Goal: Task Accomplishment & Management: Use online tool/utility

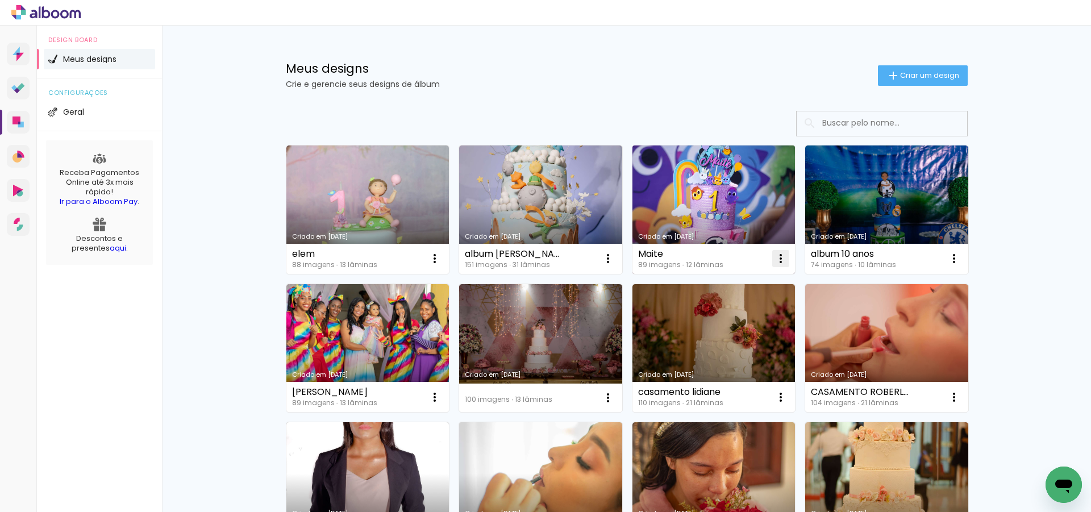
click at [442, 257] on iron-icon at bounding box center [435, 259] width 14 height 14
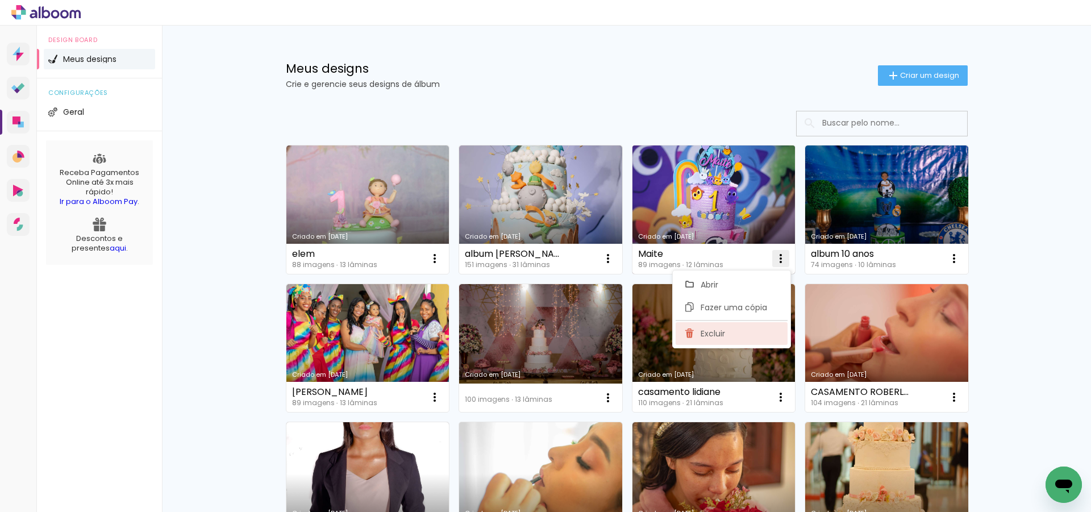
click at [714, 333] on span "Excluir" at bounding box center [713, 334] width 24 height 8
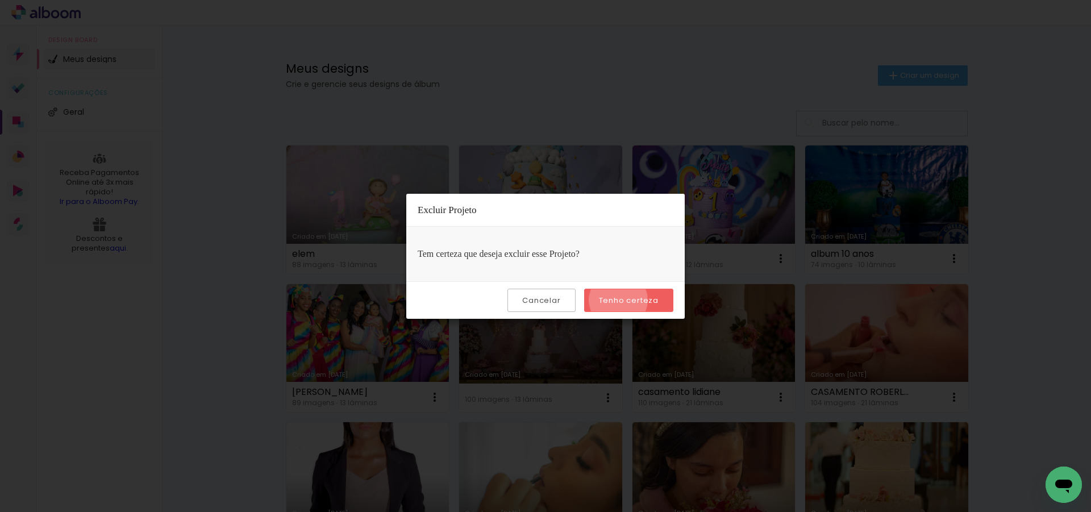
click at [0, 0] on slot "Tenho certeza" at bounding box center [0, 0] width 0 height 0
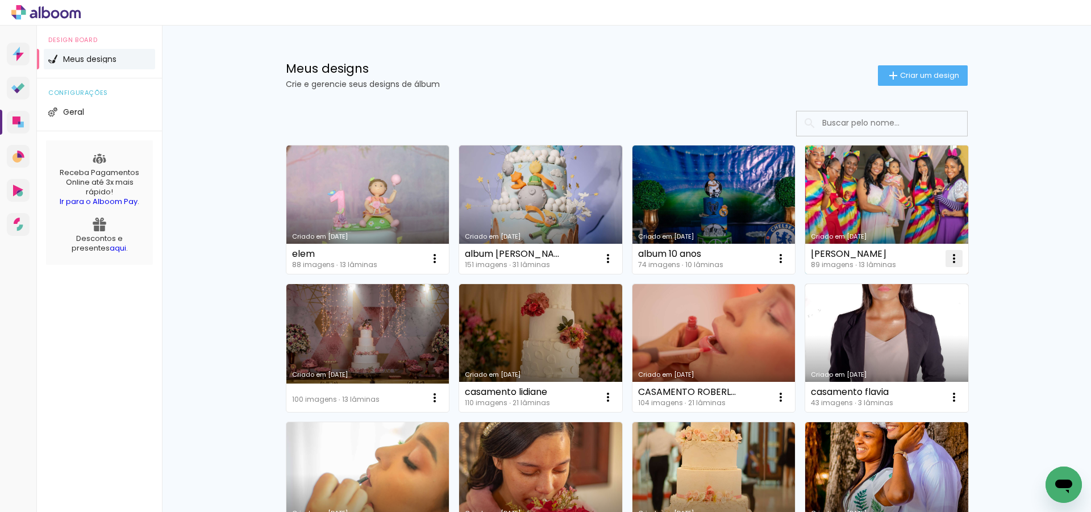
click at [442, 256] on iron-icon at bounding box center [435, 259] width 14 height 14
click at [883, 330] on span "Excluir" at bounding box center [886, 334] width 24 height 8
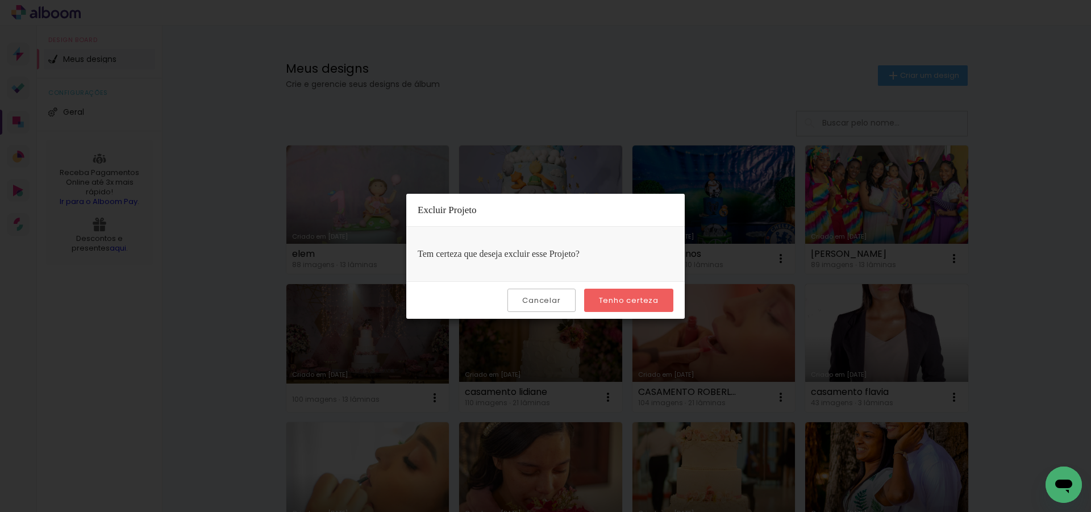
click at [0, 0] on slot "Tenho certeza" at bounding box center [0, 0] width 0 height 0
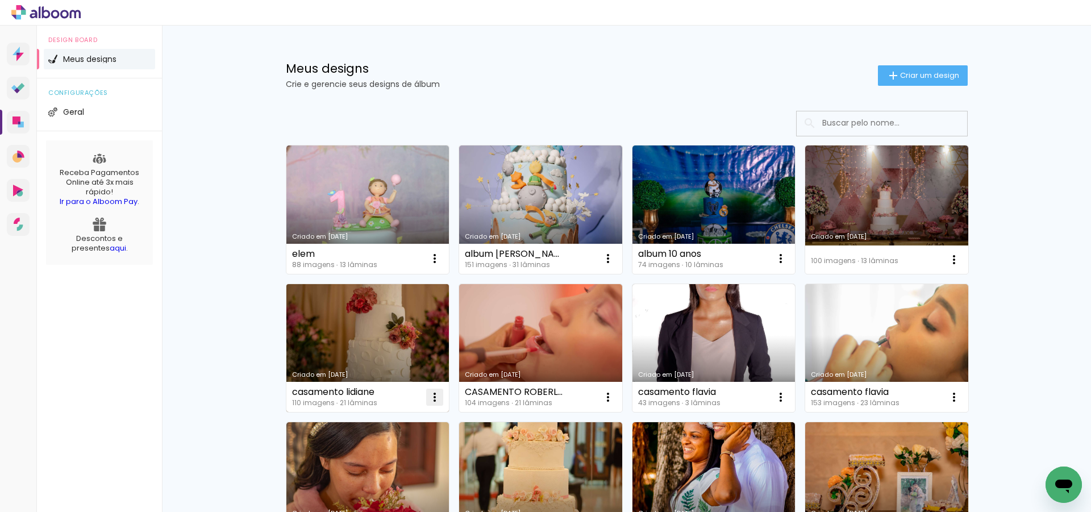
click at [430, 265] on iron-icon at bounding box center [435, 259] width 14 height 14
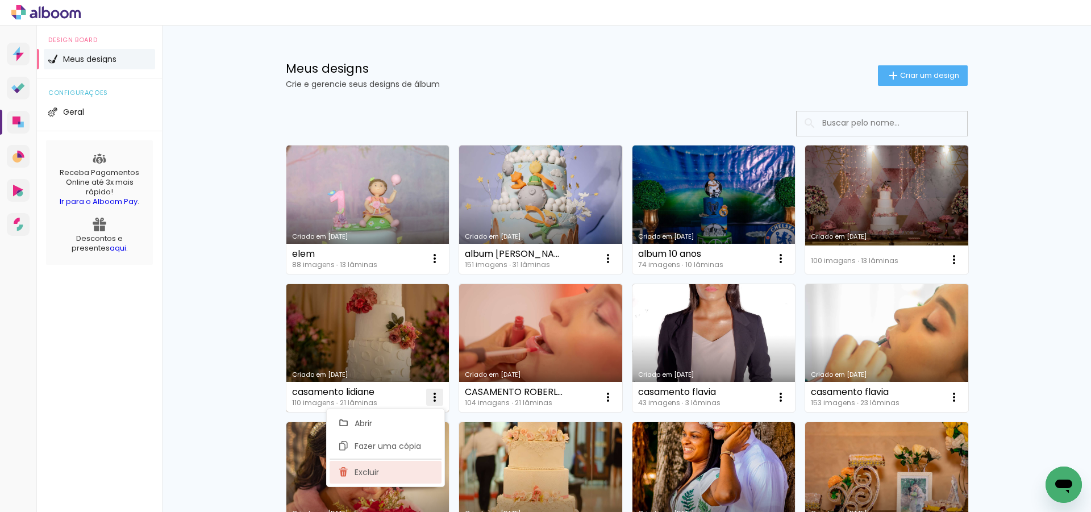
click at [368, 480] on paper-item "Excluir" at bounding box center [386, 472] width 112 height 23
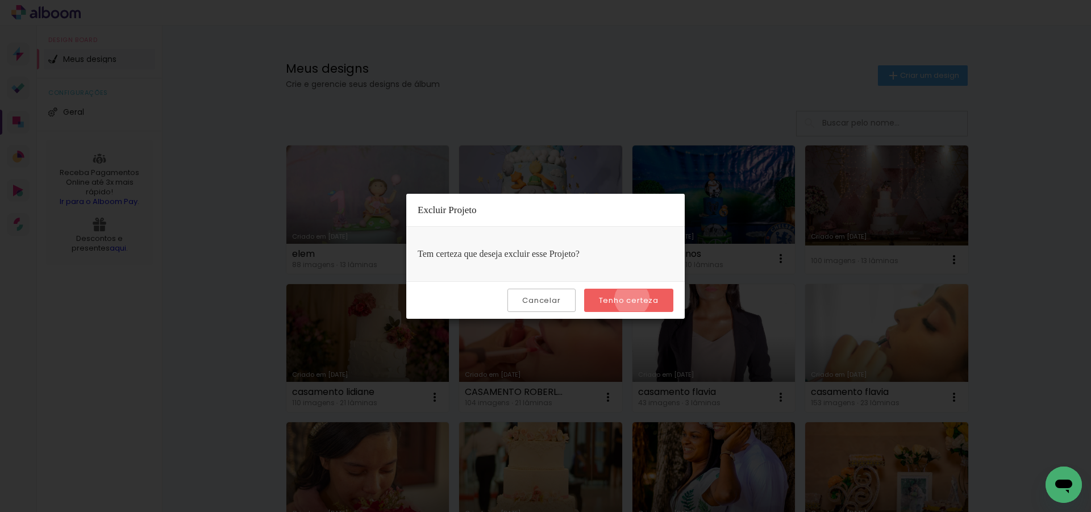
click at [0, 0] on slot "Tenho certeza" at bounding box center [0, 0] width 0 height 0
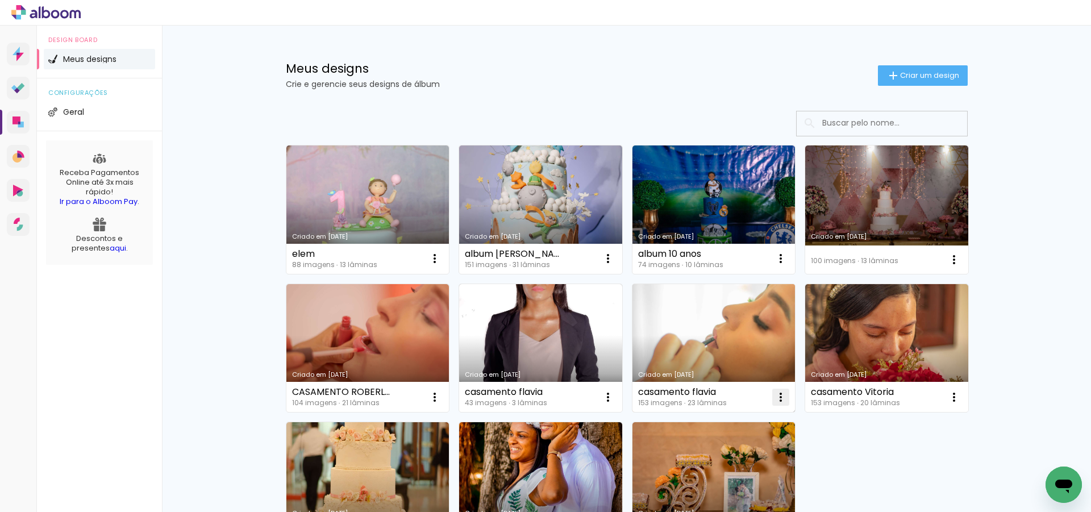
click at [442, 265] on iron-icon at bounding box center [435, 259] width 14 height 14
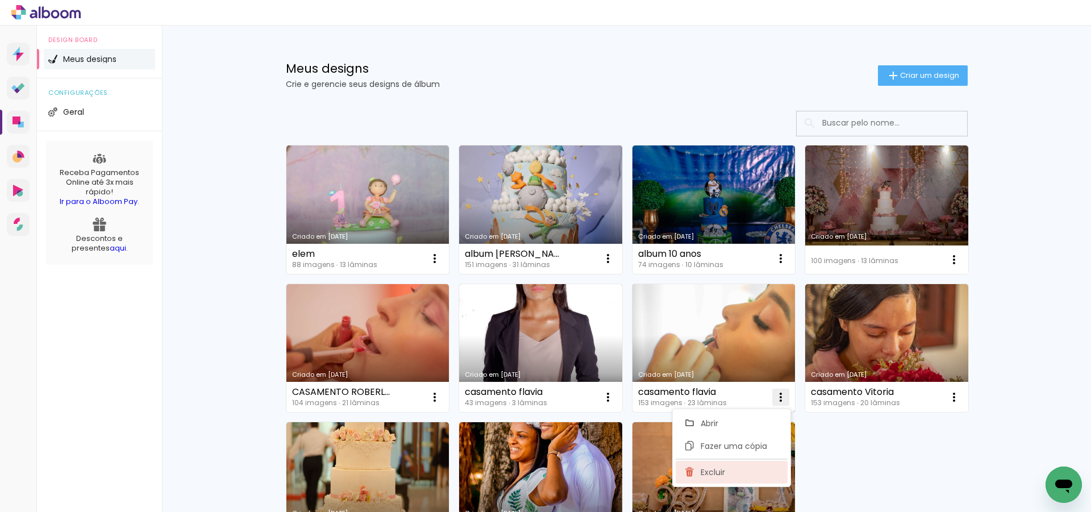
click at [714, 469] on span "Excluir" at bounding box center [713, 472] width 24 height 8
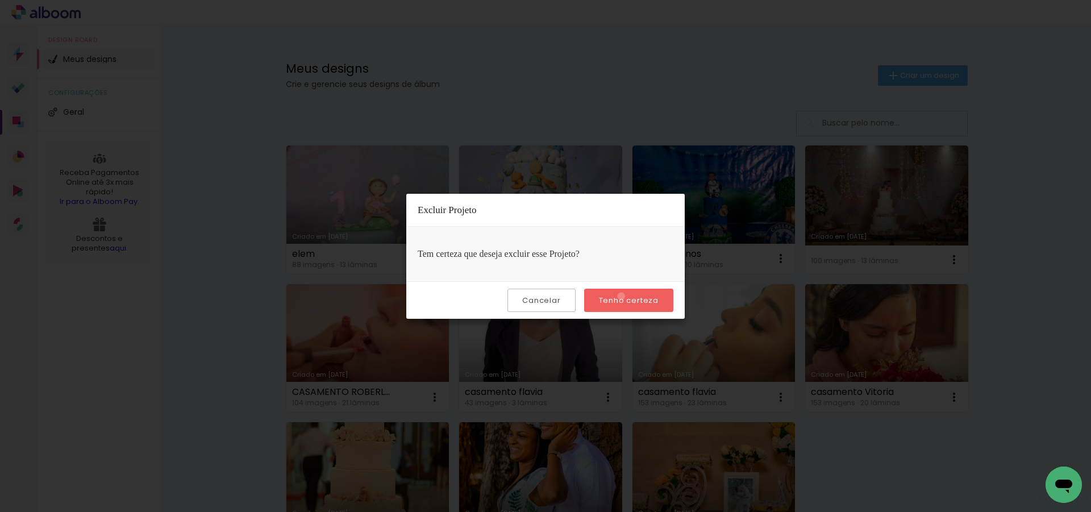
click at [0, 0] on slot "Tenho certeza" at bounding box center [0, 0] width 0 height 0
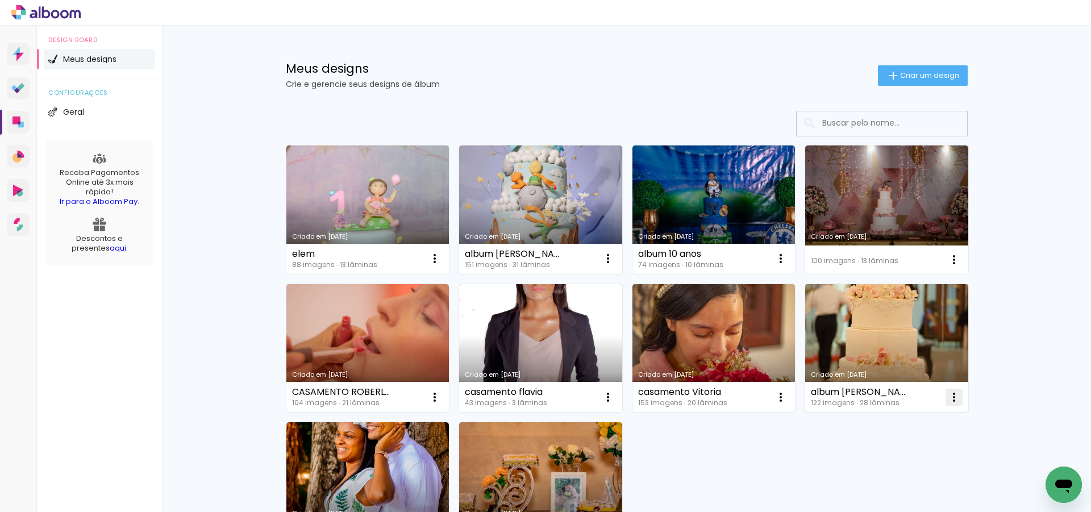
click at [442, 265] on iron-icon at bounding box center [435, 259] width 14 height 14
click at [874, 475] on span "Excluir" at bounding box center [886, 472] width 24 height 8
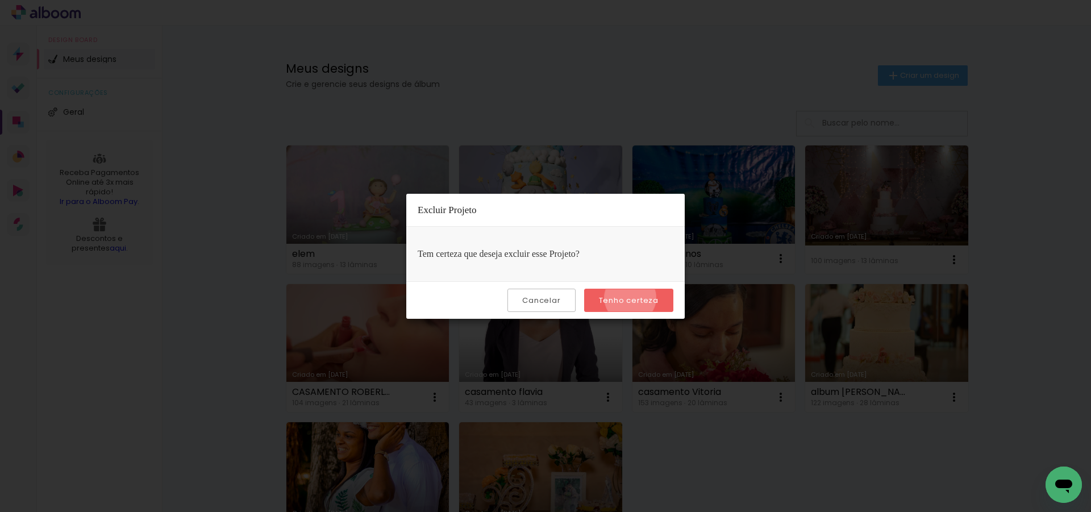
click at [0, 0] on slot "Tenho certeza" at bounding box center [0, 0] width 0 height 0
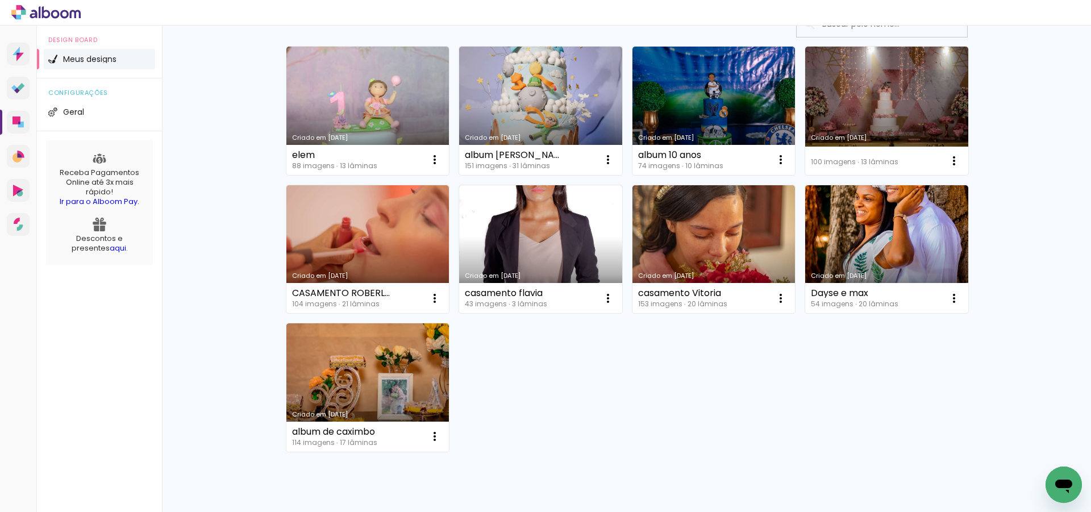
scroll to position [114, 0]
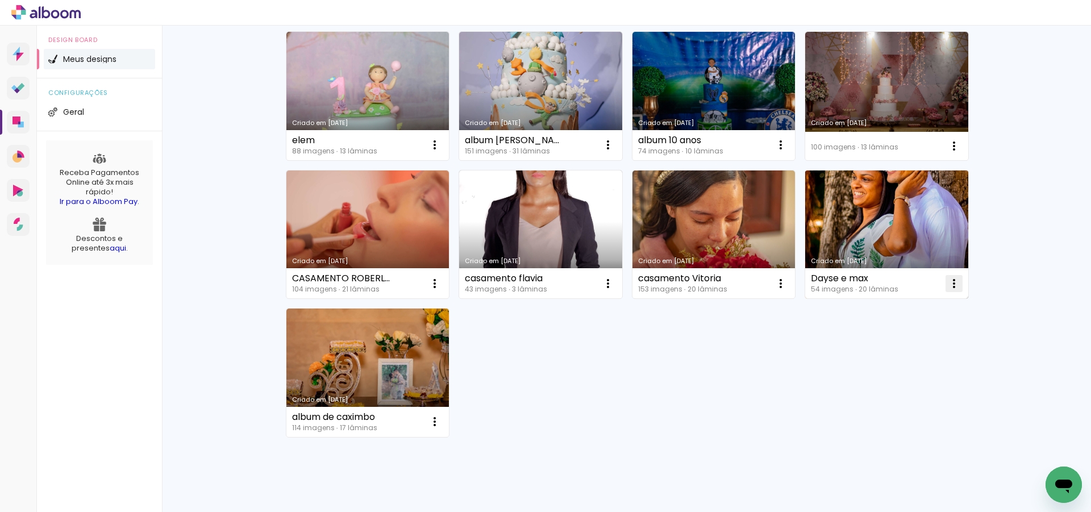
click at [442, 152] on iron-icon at bounding box center [435, 145] width 14 height 14
click at [891, 361] on span "Excluir" at bounding box center [886, 359] width 24 height 8
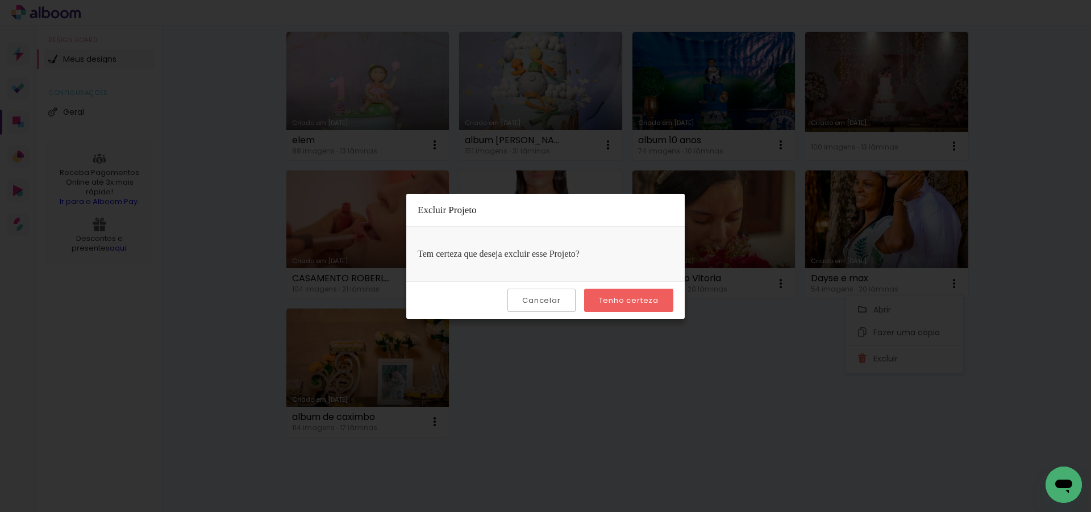
click at [0, 0] on slot "Tenho certeza" at bounding box center [0, 0] width 0 height 0
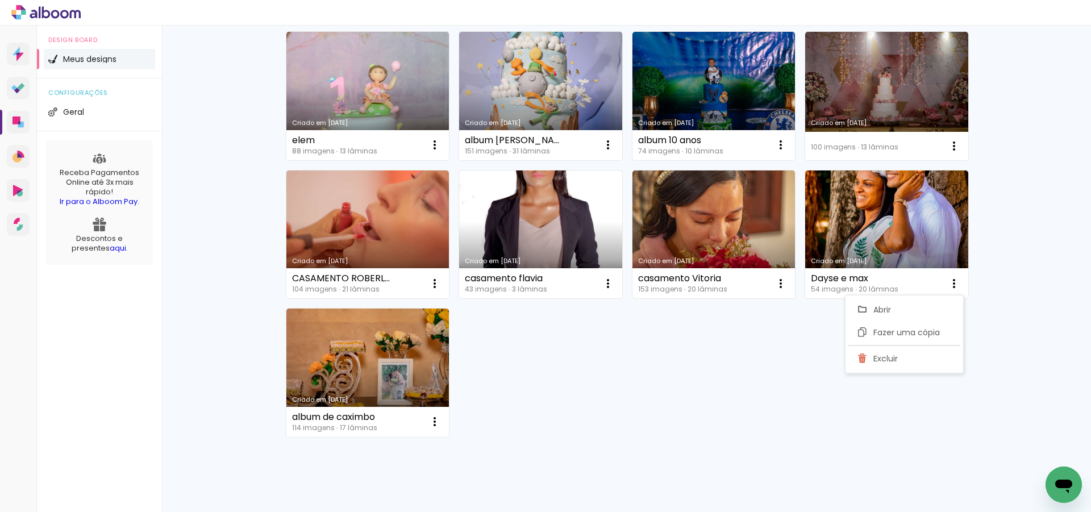
scroll to position [6, 0]
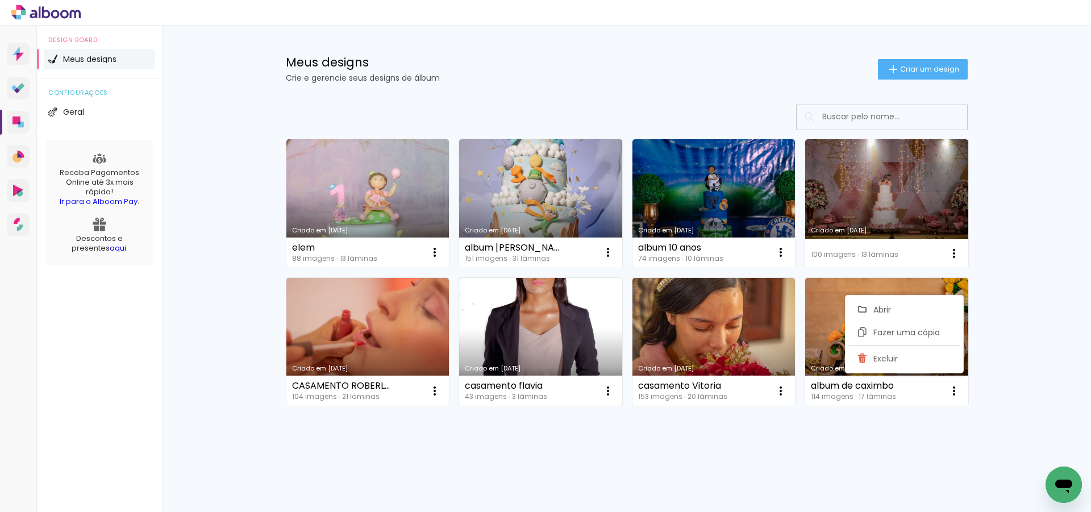
click at [1047, 253] on div "Meus designs Crie e gerencie seus designs de álbum Criar um design Criado em 05…" at bounding box center [626, 265] width 929 height 493
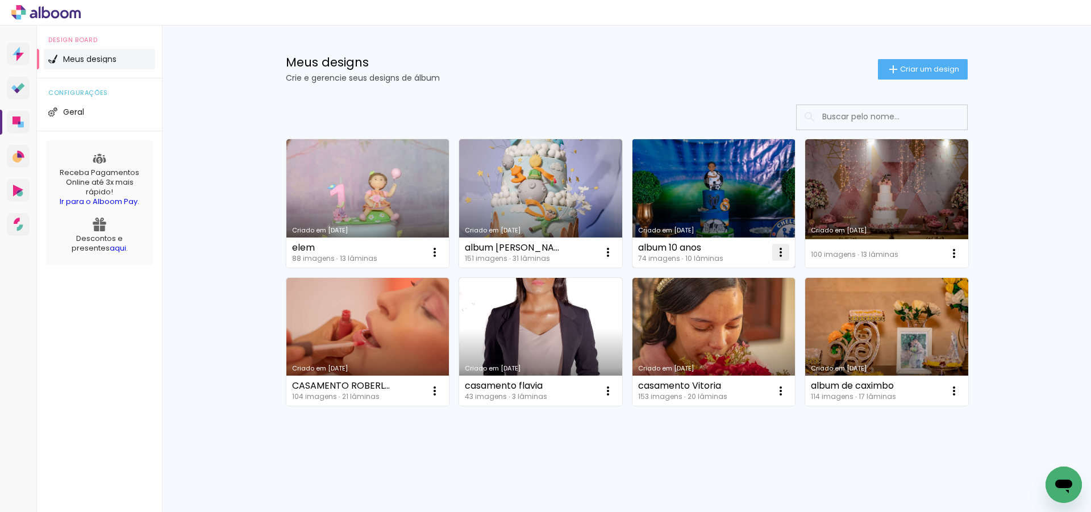
click at [784, 251] on paper-icon-button at bounding box center [781, 252] width 23 height 23
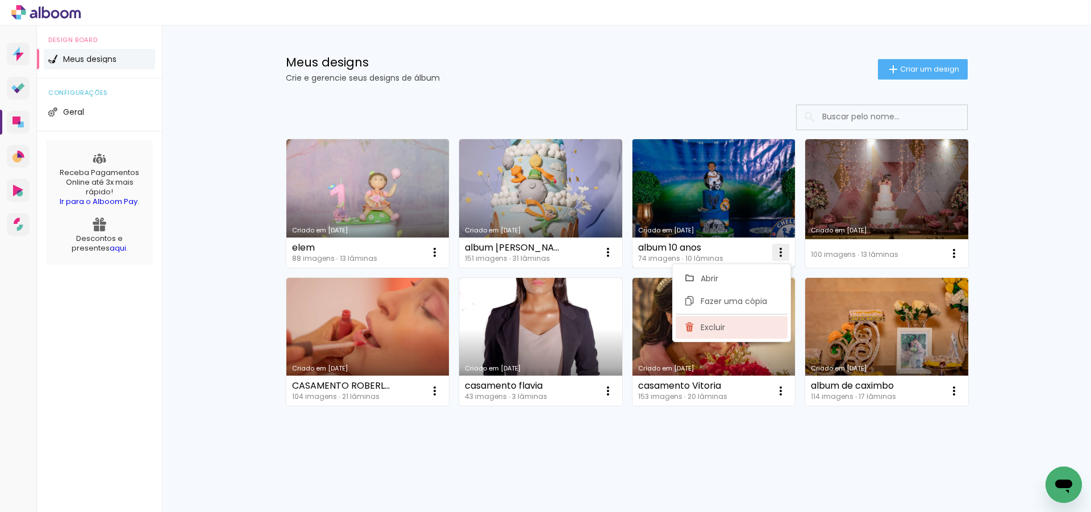
click at [716, 327] on span "Excluir" at bounding box center [713, 327] width 24 height 8
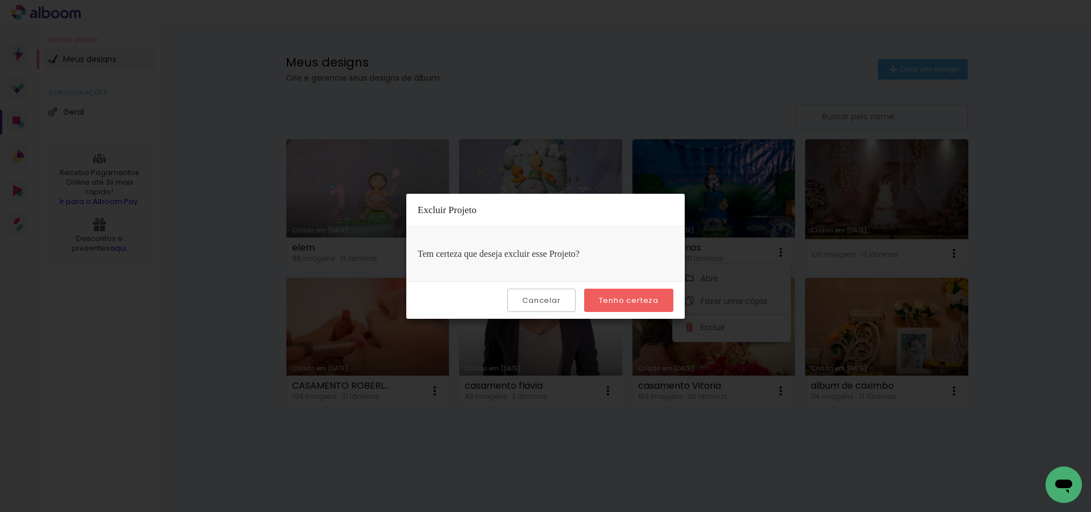
click at [0, 0] on slot "Tenho certeza" at bounding box center [0, 0] width 0 height 0
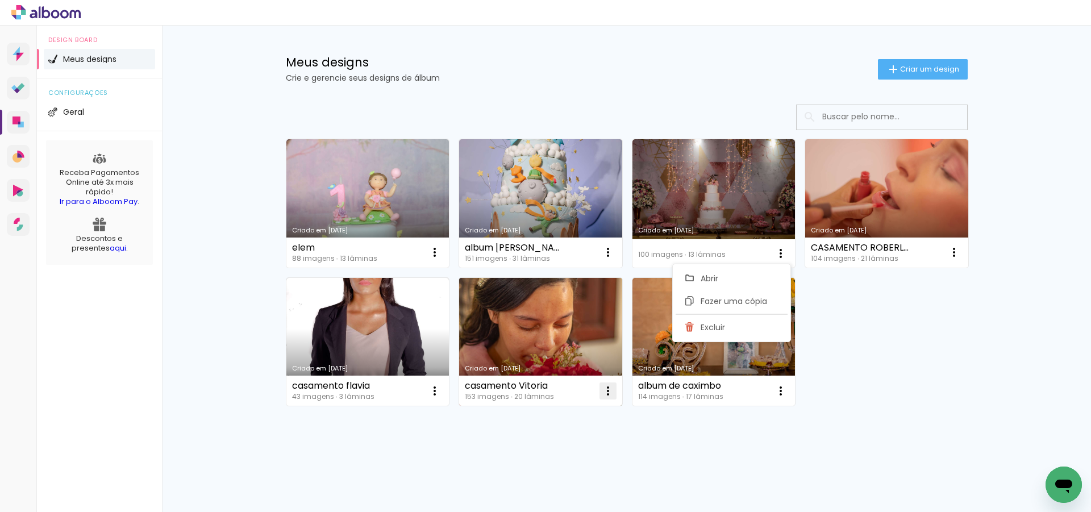
click at [442, 259] on iron-icon at bounding box center [435, 253] width 14 height 14
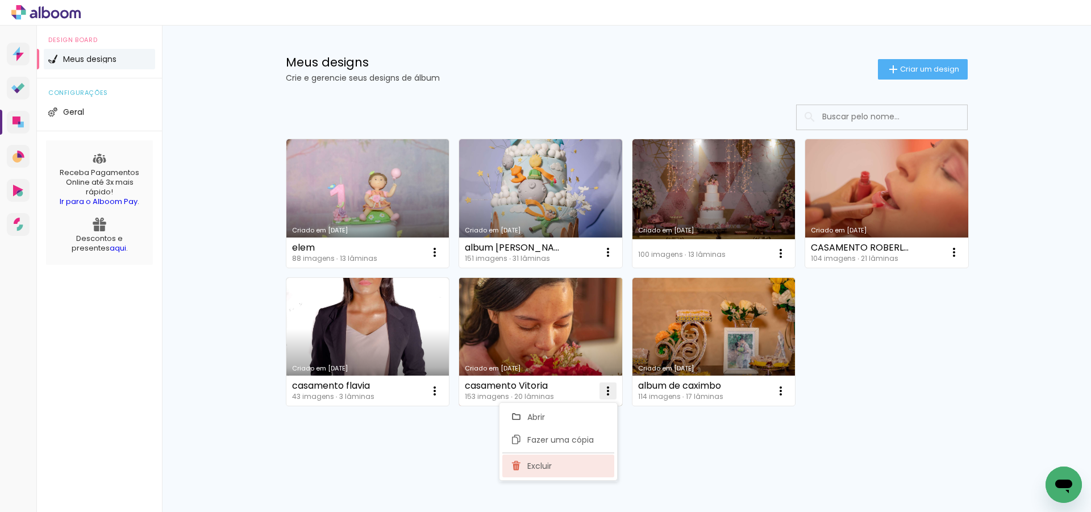
click at [539, 465] on span "Excluir" at bounding box center [539, 466] width 24 height 8
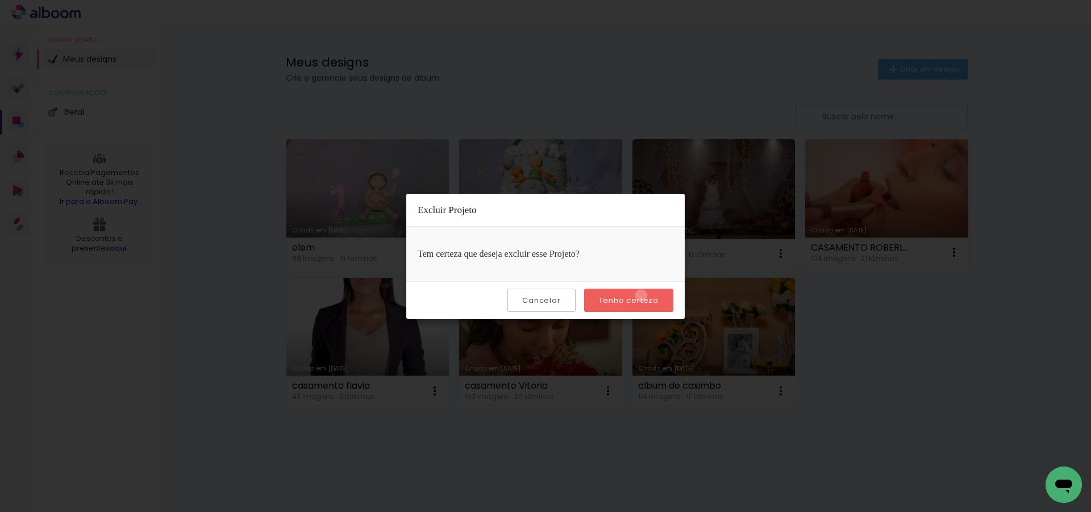
click at [0, 0] on slot "Tenho certeza" at bounding box center [0, 0] width 0 height 0
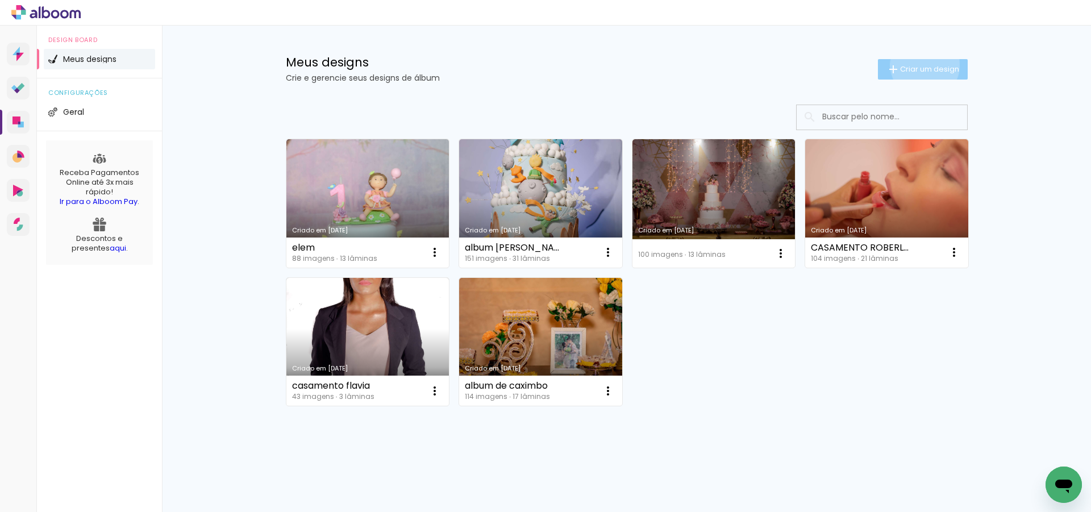
click at [918, 65] on span "Criar um design" at bounding box center [929, 68] width 59 height 7
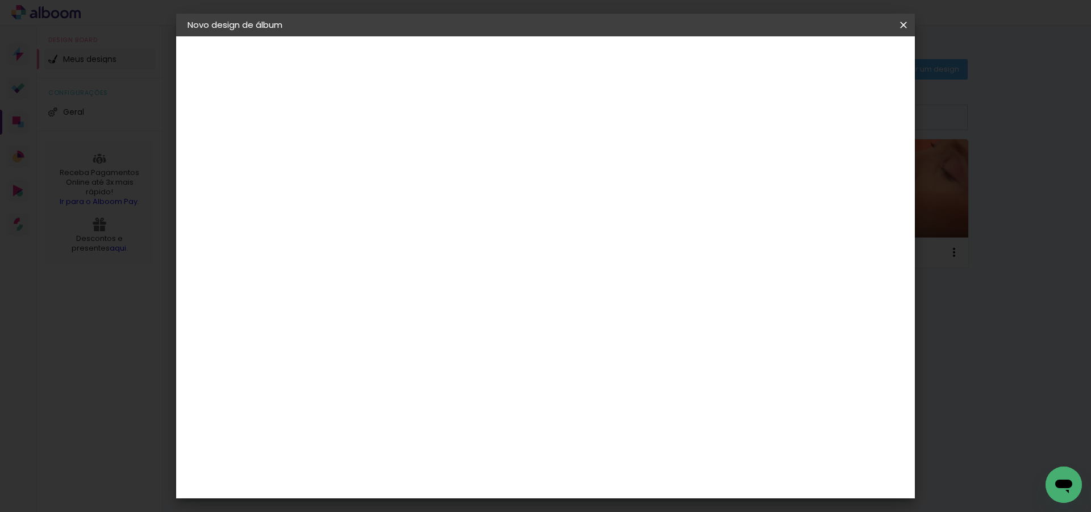
click at [373, 152] on input at bounding box center [373, 153] width 0 height 18
type input "c"
type input "acsa 15 anos"
type paper-input "acsa 15 anos"
click at [0, 0] on slot "Avançar" at bounding box center [0, 0] width 0 height 0
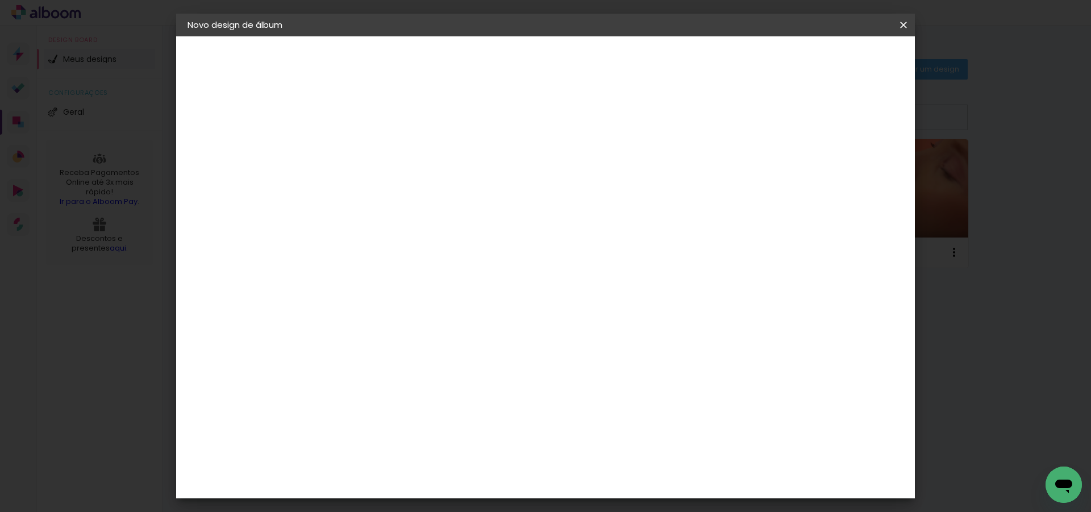
click at [395, 209] on input at bounding box center [402, 216] width 115 height 14
type input "a"
type input "con"
type paper-input "con"
click at [414, 253] on div "Conceitual Álbuns" at bounding box center [390, 259] width 48 height 18
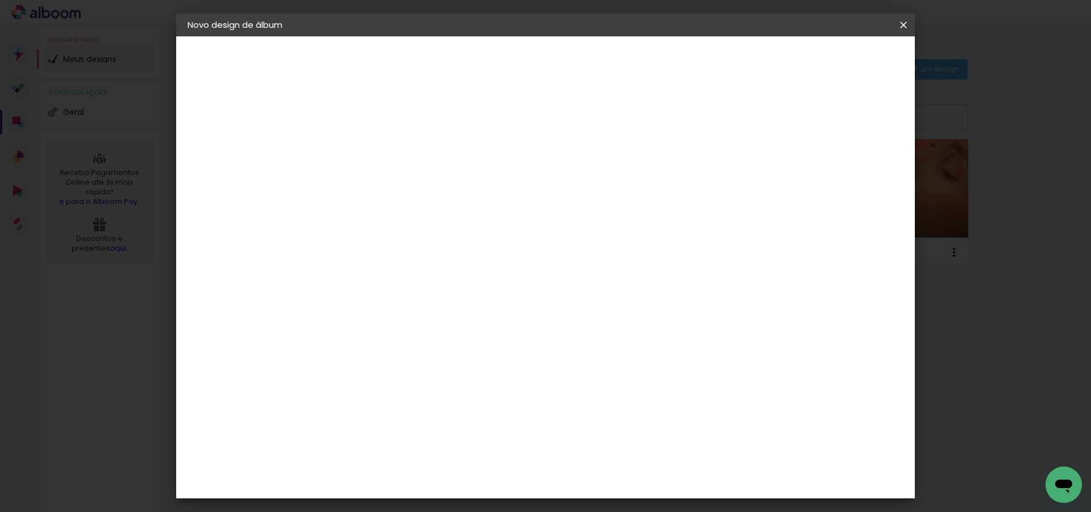
click at [0, 0] on slot "Avançar" at bounding box center [0, 0] width 0 height 0
click at [450, 244] on span "15 × 21" at bounding box center [423, 259] width 53 height 30
click at [0, 0] on slot "Avançar" at bounding box center [0, 0] width 0 height 0
click at [833, 58] on span "Iniciar design" at bounding box center [807, 60] width 52 height 8
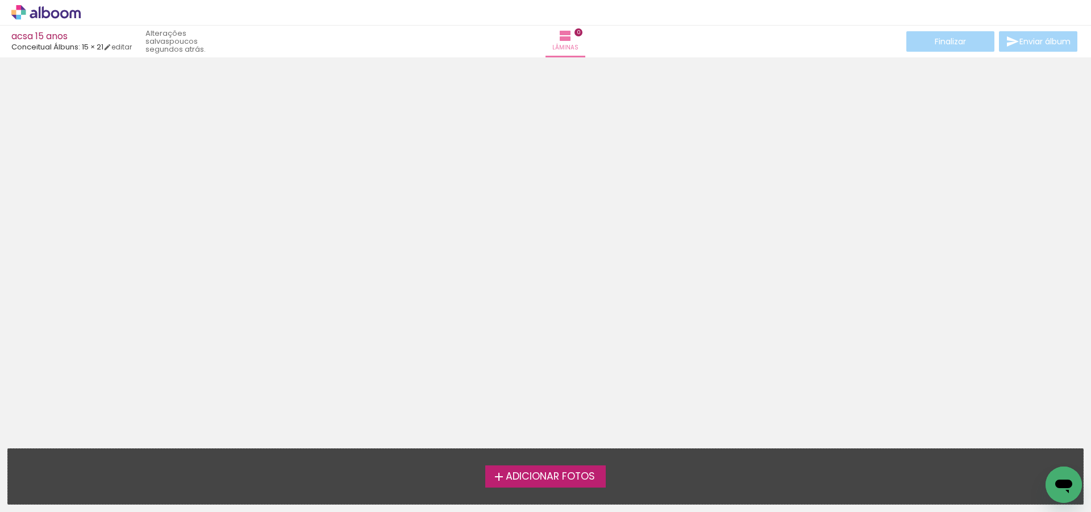
click at [556, 478] on span "Adicionar Fotos" at bounding box center [550, 477] width 89 height 10
click at [0, 0] on input "file" at bounding box center [0, 0] width 0 height 0
click at [536, 478] on span "Adicionar Fotos" at bounding box center [550, 477] width 89 height 10
click at [0, 0] on input "file" at bounding box center [0, 0] width 0 height 0
click at [517, 475] on span "Adicionar Fotos" at bounding box center [550, 477] width 89 height 10
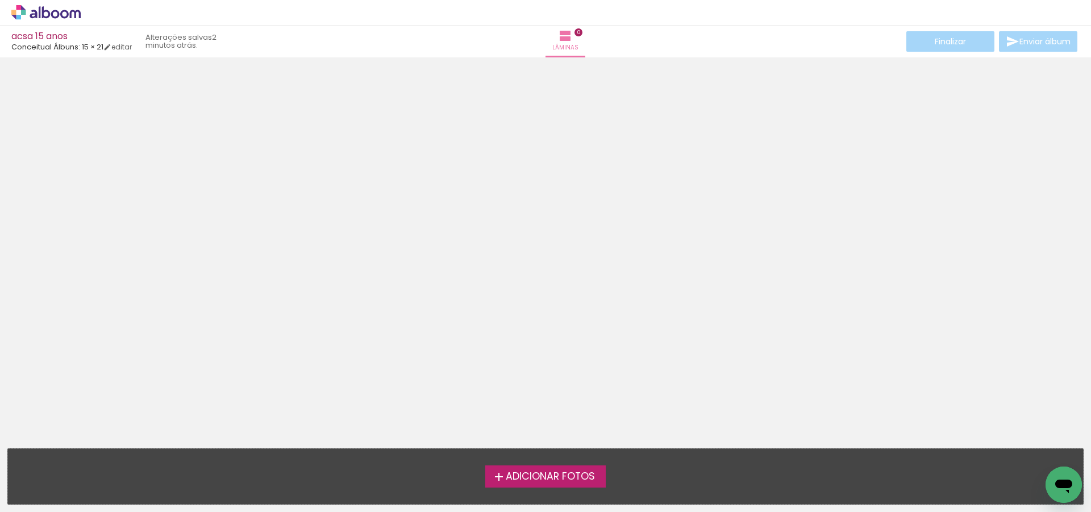
click at [0, 0] on input "file" at bounding box center [0, 0] width 0 height 0
